Goal: Task Accomplishment & Management: Manage account settings

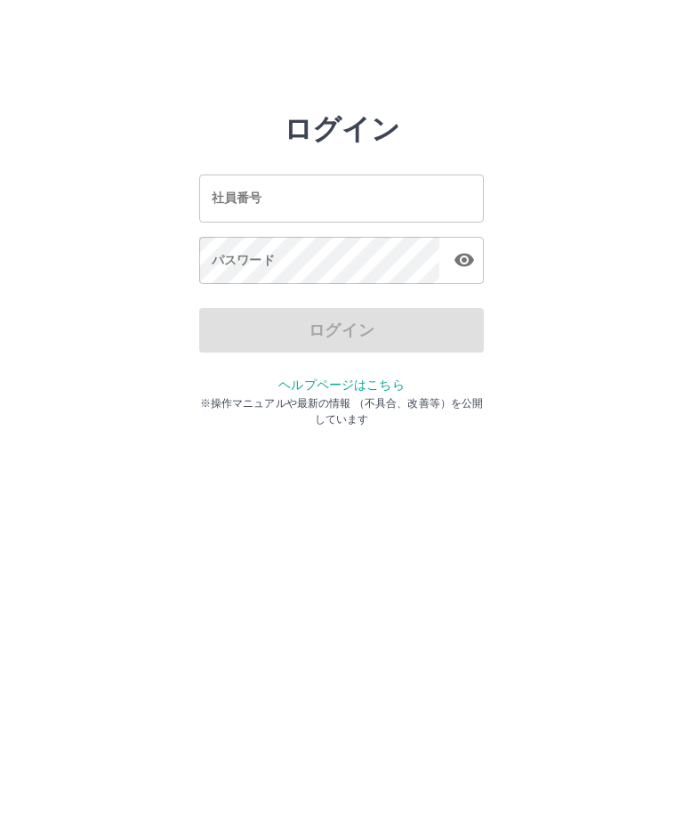
click at [214, 198] on div "社員番号 社員番号" at bounding box center [341, 197] width 285 height 47
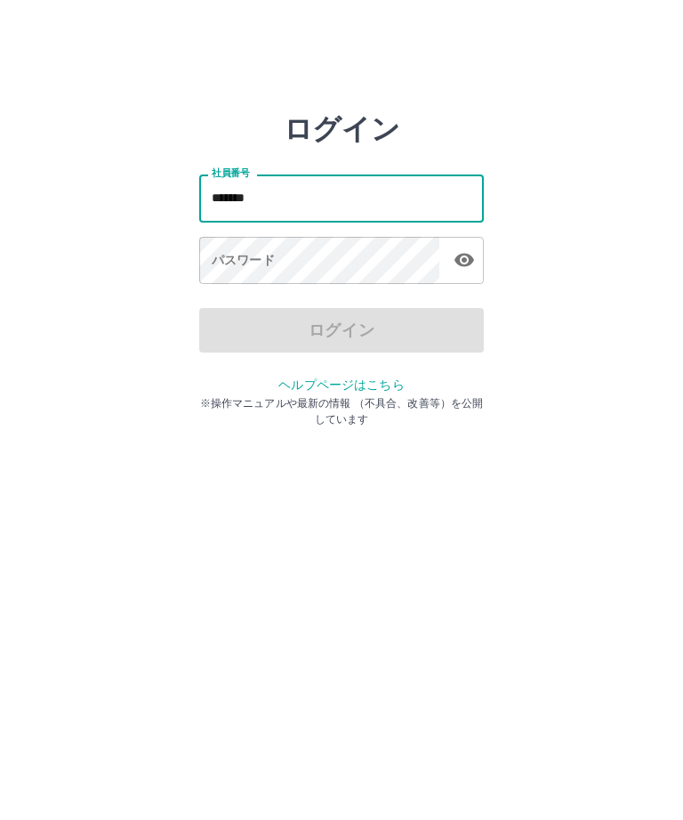
type input "*******"
click at [227, 257] on div "パスワード パスワード" at bounding box center [341, 262] width 285 height 50
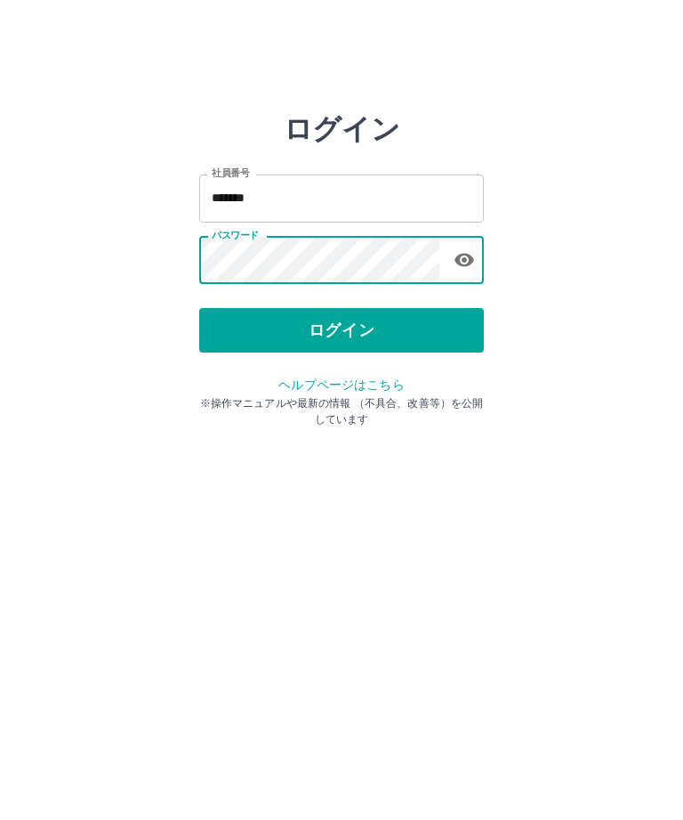
click at [351, 335] on button "ログイン" at bounding box center [341, 330] width 285 height 44
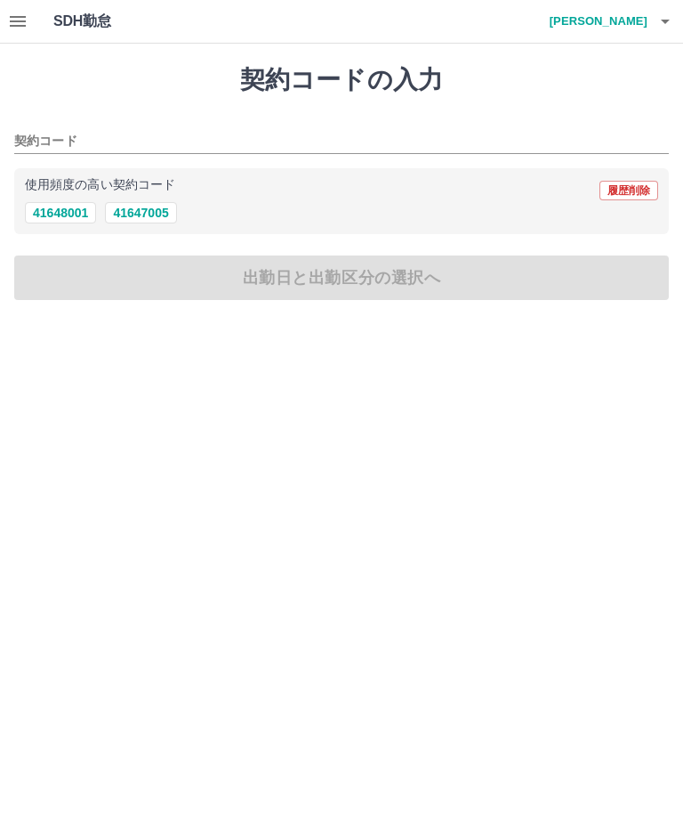
click at [29, 18] on button "button" at bounding box center [18, 21] width 36 height 43
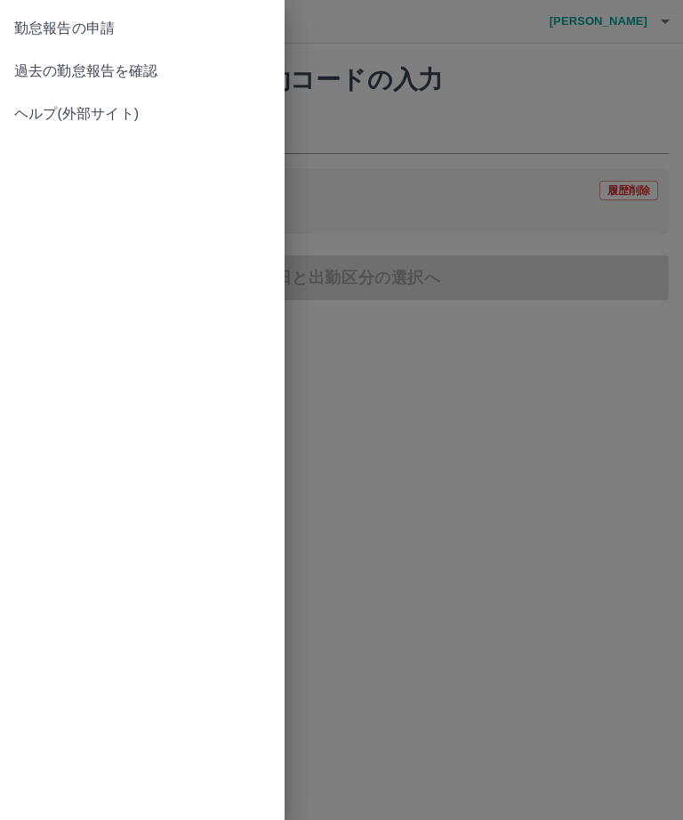
click at [118, 73] on span "過去の勤怠報告を確認" at bounding box center [142, 71] width 256 height 21
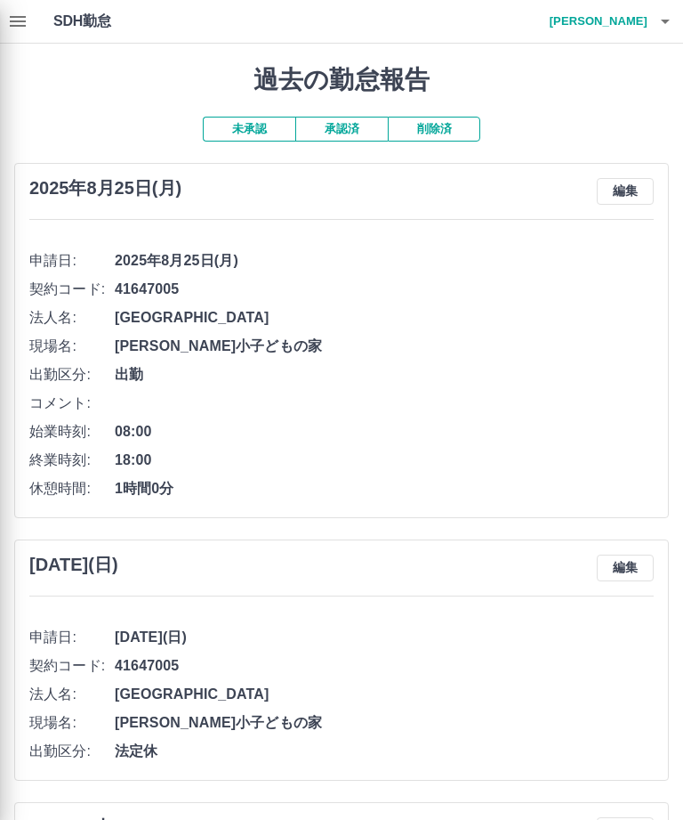
click at [628, 204] on div at bounding box center [341, 410] width 683 height 820
click at [627, 192] on div at bounding box center [341, 410] width 683 height 820
click at [642, 188] on div at bounding box center [341, 410] width 683 height 820
click at [445, 333] on div at bounding box center [341, 410] width 683 height 820
click at [629, 197] on div at bounding box center [341, 410] width 683 height 820
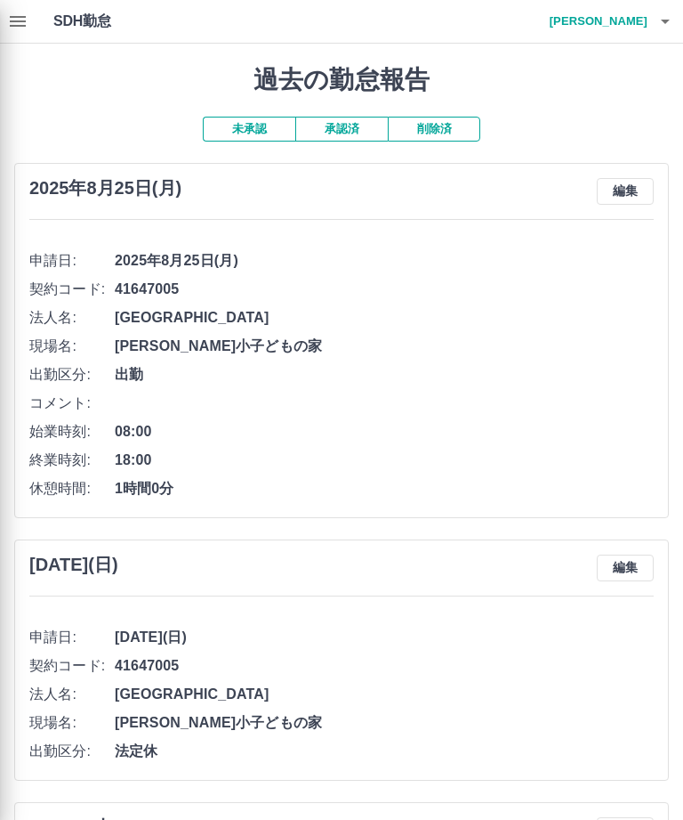
click at [22, 18] on div at bounding box center [341, 410] width 683 height 820
click at [630, 192] on div at bounding box center [341, 410] width 683 height 820
click at [630, 191] on div at bounding box center [341, 410] width 683 height 820
click at [628, 188] on div at bounding box center [341, 410] width 683 height 820
click at [625, 196] on div at bounding box center [341, 410] width 683 height 820
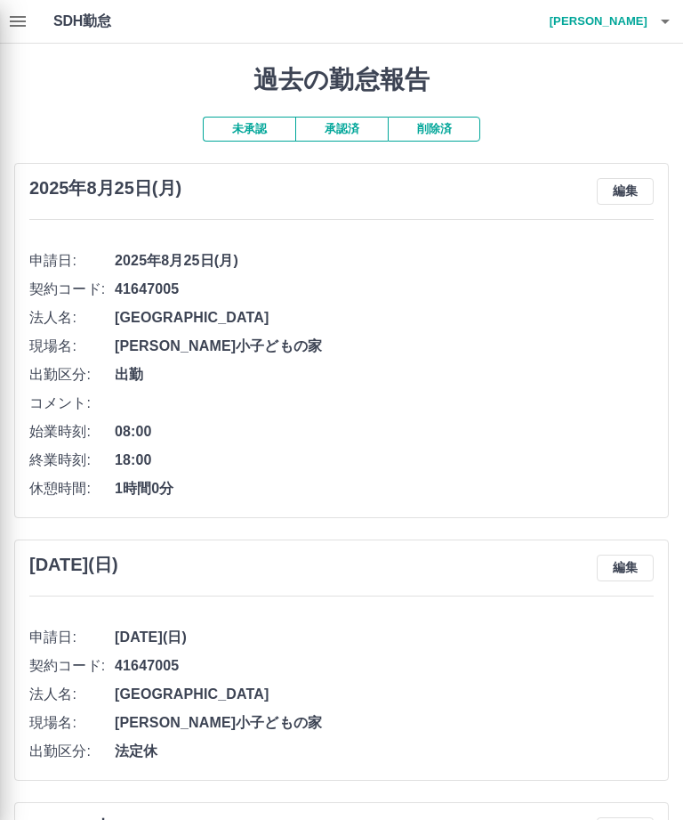
click at [629, 196] on div at bounding box center [341, 410] width 683 height 820
click at [632, 193] on div at bounding box center [341, 410] width 683 height 820
click at [628, 192] on div at bounding box center [341, 410] width 683 height 820
click at [248, 127] on div at bounding box center [341, 410] width 683 height 820
click at [345, 384] on div at bounding box center [341, 410] width 683 height 820
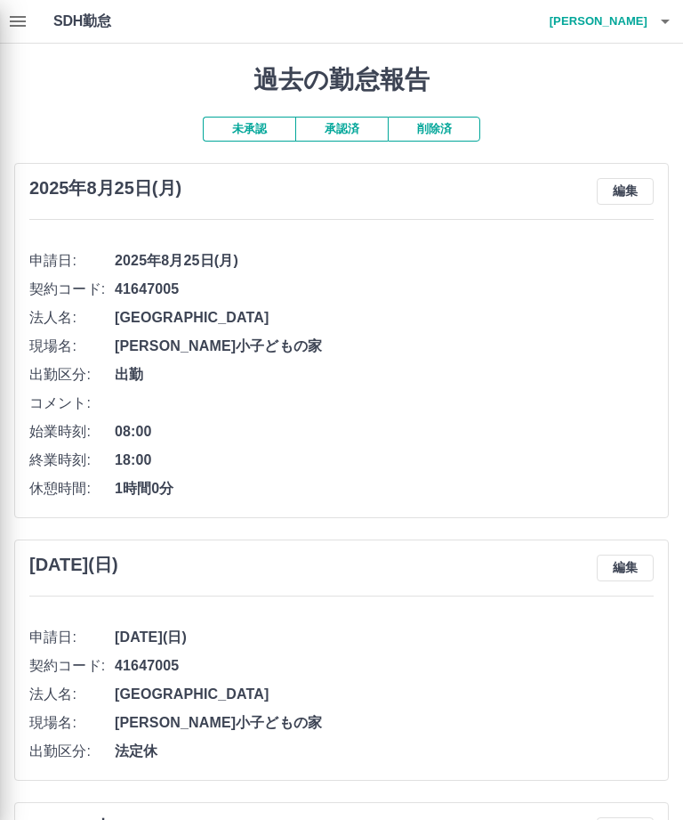
click at [144, 489] on div at bounding box center [341, 410] width 683 height 820
click at [143, 489] on div at bounding box center [341, 410] width 683 height 820
click at [159, 498] on div at bounding box center [341, 410] width 683 height 820
click at [159, 497] on div at bounding box center [341, 410] width 683 height 820
click at [163, 499] on div at bounding box center [341, 410] width 683 height 820
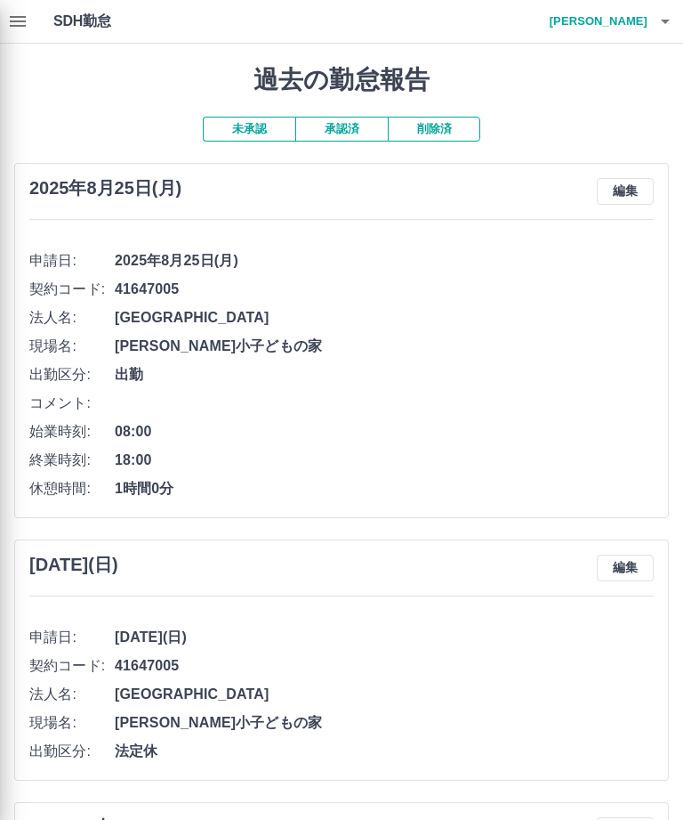
click at [634, 194] on div at bounding box center [341, 410] width 683 height 820
click at [638, 190] on div at bounding box center [341, 410] width 683 height 820
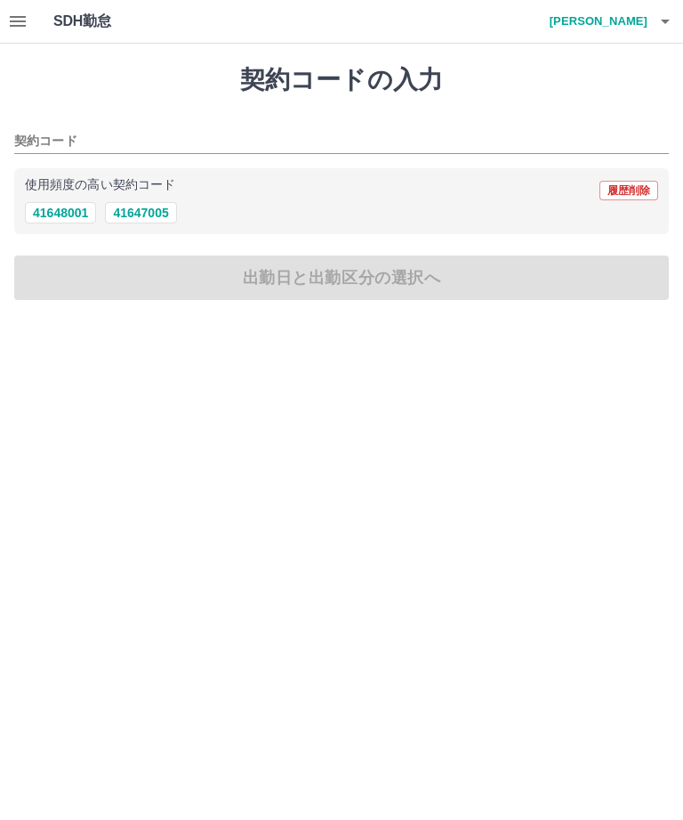
click at [112, 131] on input "契約コード" at bounding box center [328, 142] width 628 height 22
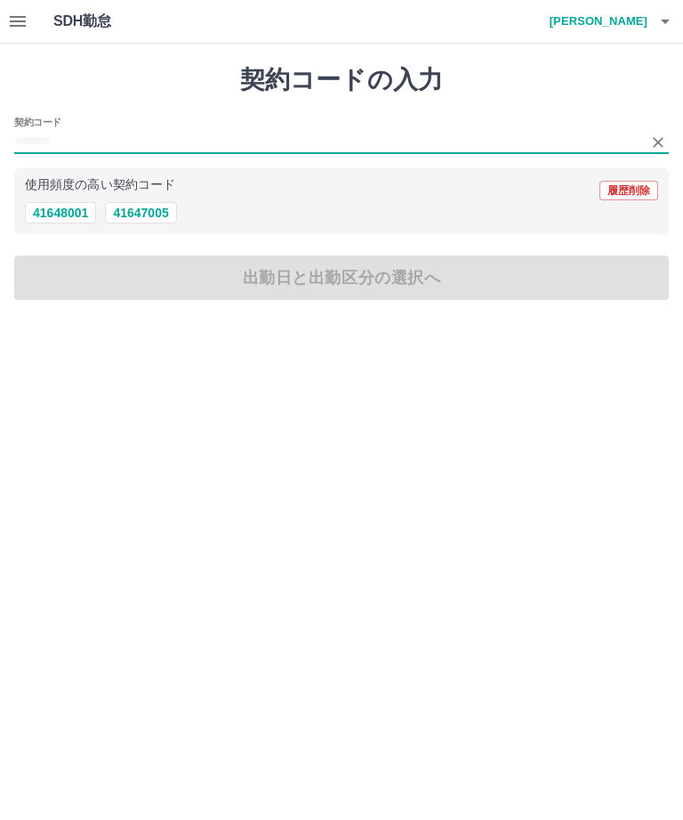
click at [153, 206] on button "41647005" at bounding box center [140, 212] width 71 height 21
type input "********"
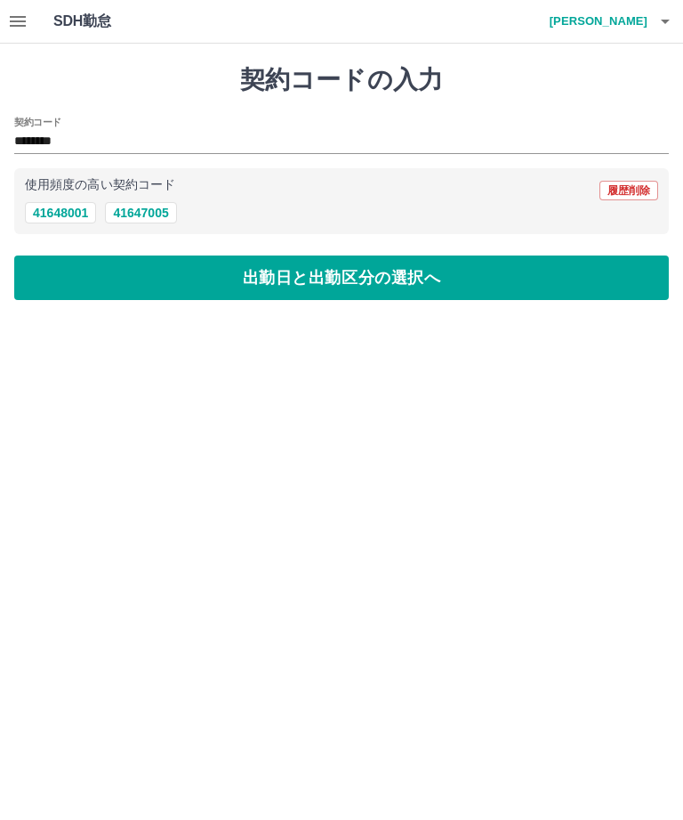
click at [24, 20] on icon "button" at bounding box center [18, 21] width 16 height 11
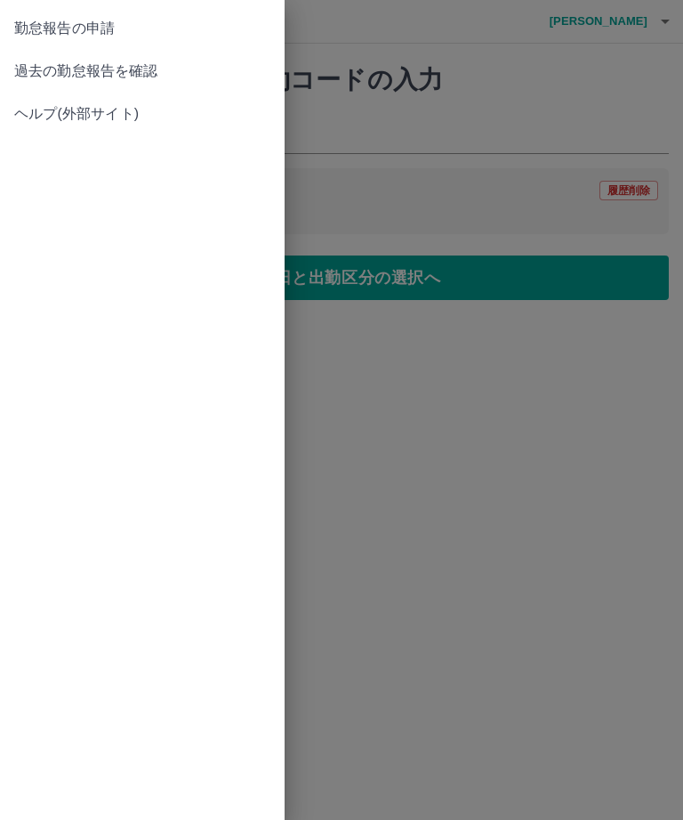
click at [92, 66] on span "過去の勤怠報告を確認" at bounding box center [142, 71] width 256 height 21
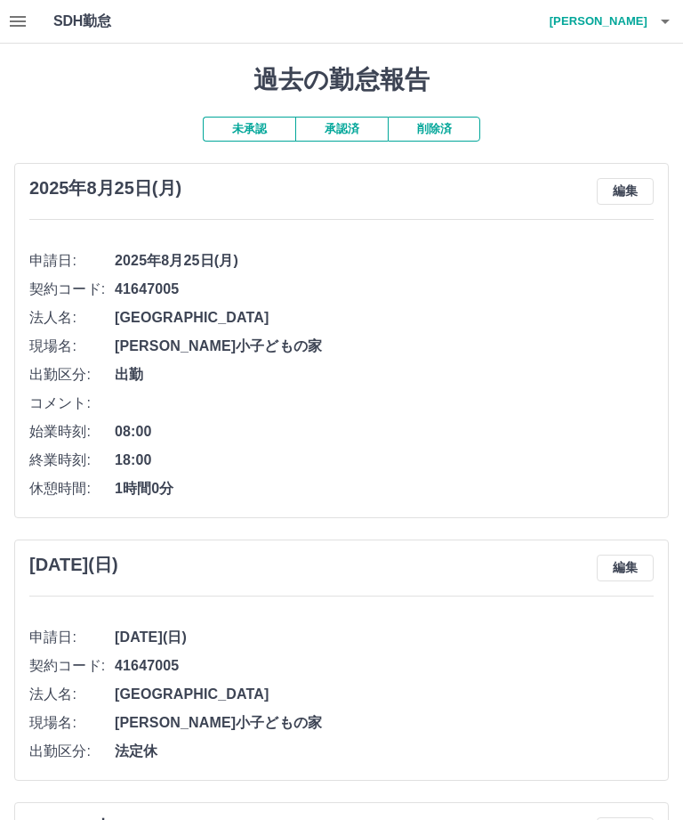
click at [634, 194] on button "編集" at bounding box center [625, 191] width 57 height 27
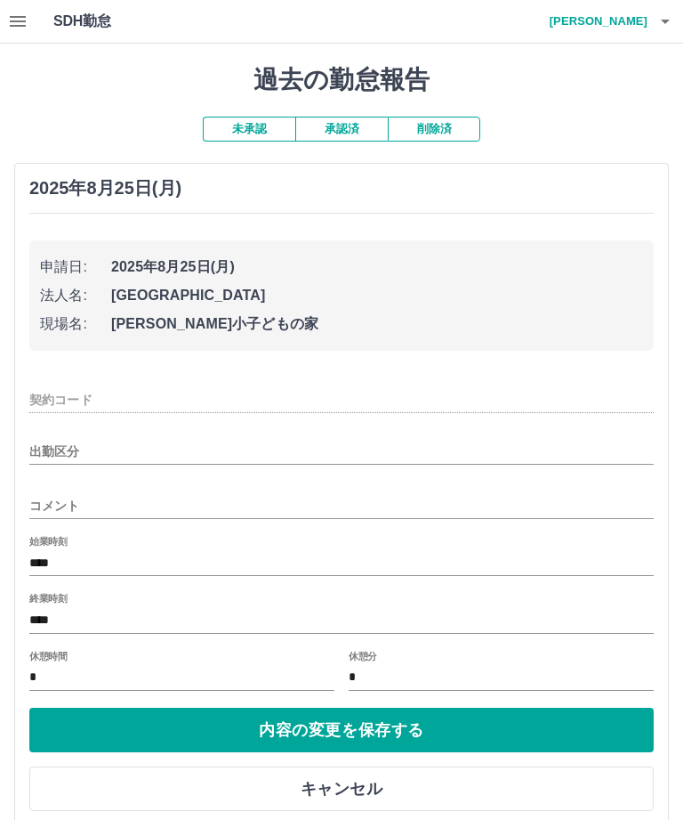
type input "********"
type input "**"
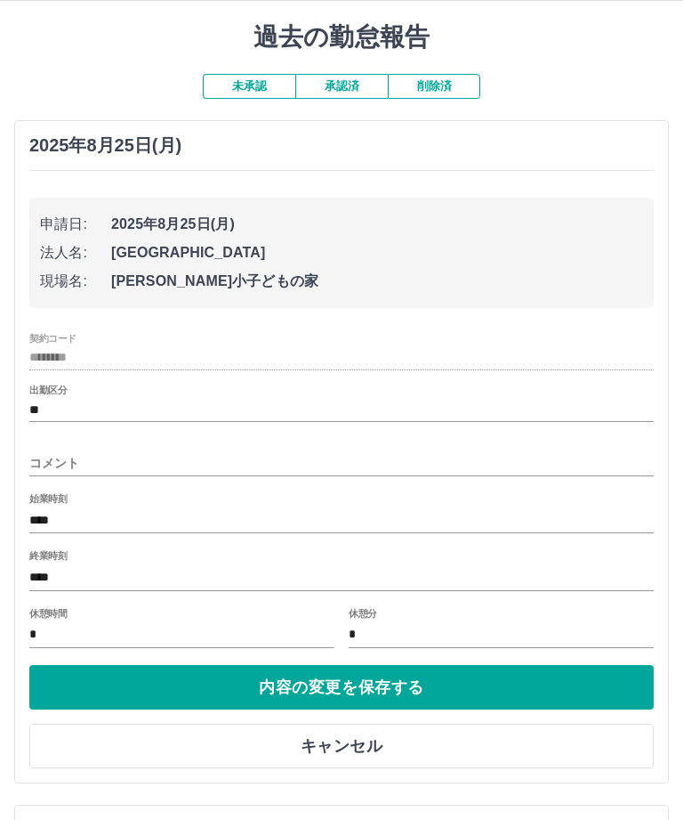
scroll to position [48, 0]
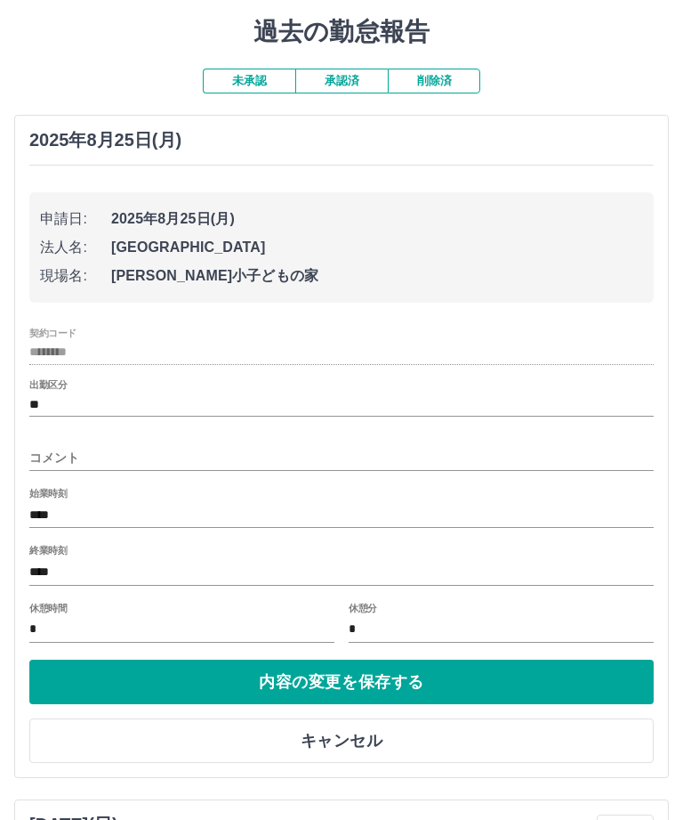
click at [433, 624] on input "*" at bounding box center [501, 630] width 305 height 26
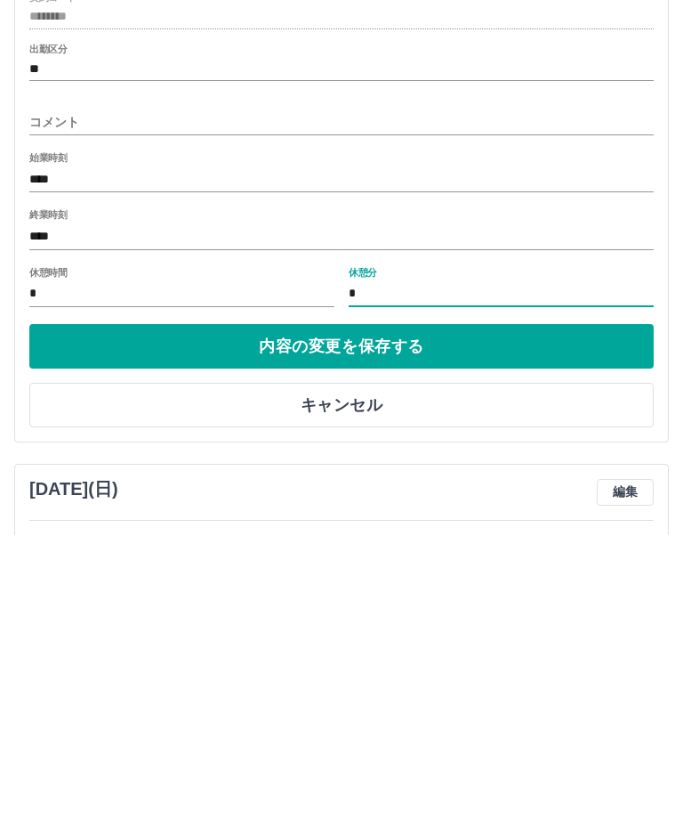
type input "**"
click at [512, 609] on button "内容の変更を保存する" at bounding box center [341, 631] width 625 height 44
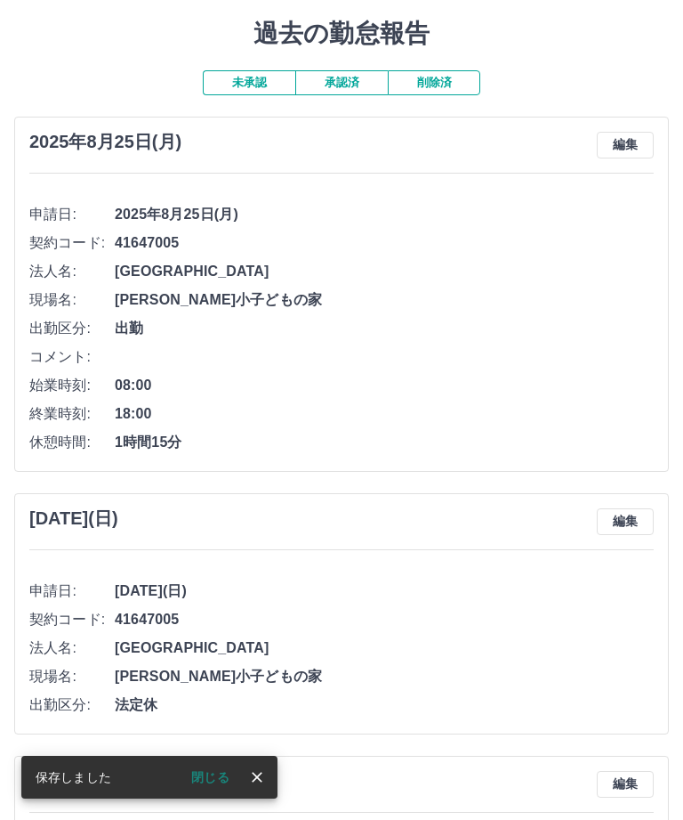
scroll to position [0, 0]
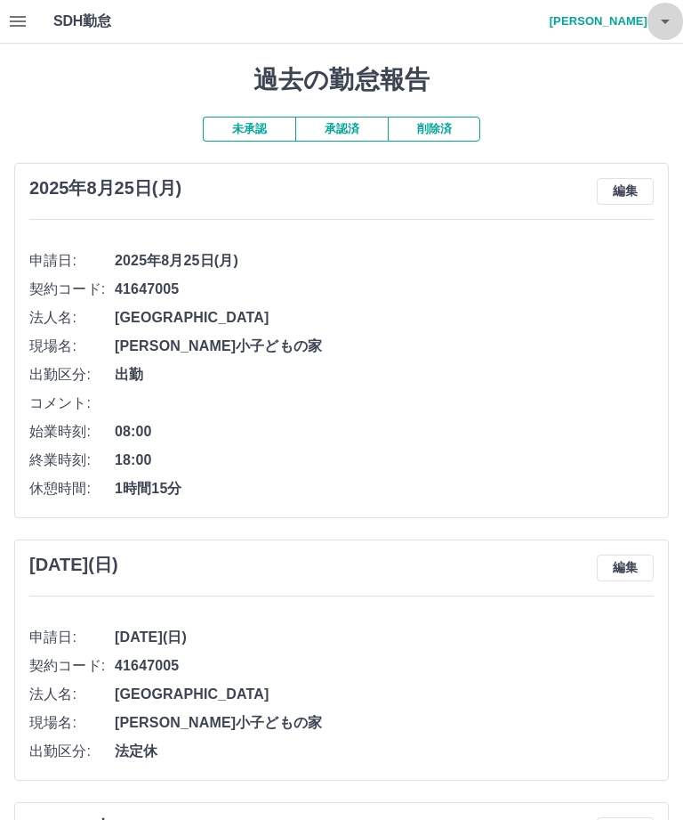
click at [676, 23] on button "button" at bounding box center [666, 21] width 36 height 43
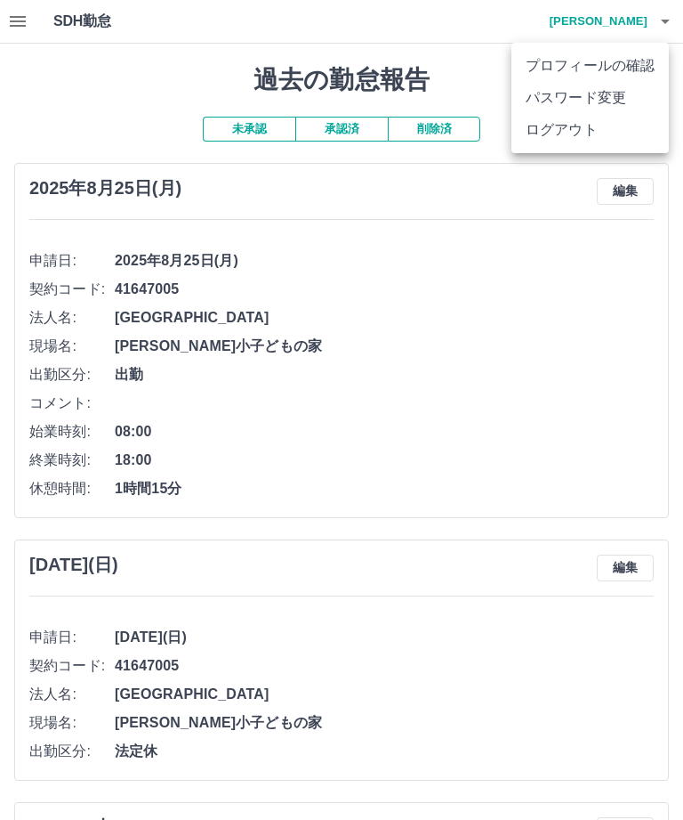
click at [585, 131] on li "ログアウト" at bounding box center [590, 130] width 157 height 32
